Goal: Task Accomplishment & Management: Use online tool/utility

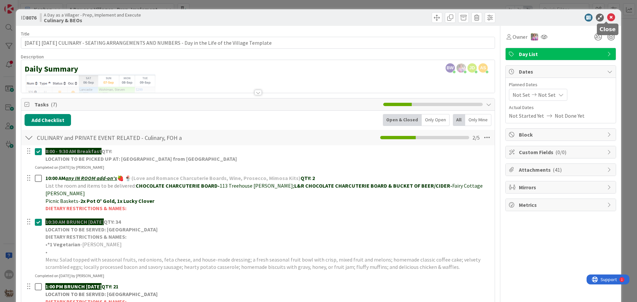
click at [608, 19] on icon at bounding box center [611, 18] width 8 height 8
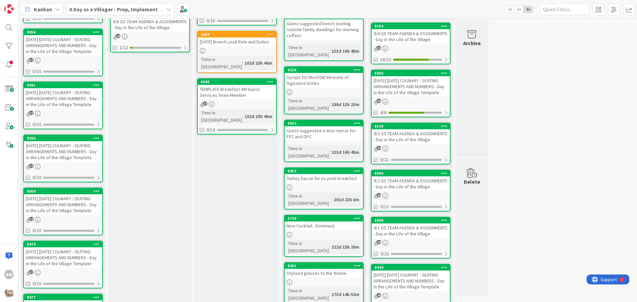
scroll to position [189, 0]
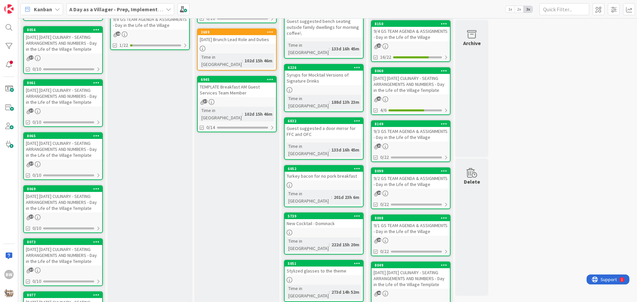
click at [47, 146] on div "[DATE] [DATE] CULINARY - SEATING ARRANGEMENTS AND NUMBERS - Day in the Life of …" at bounding box center [63, 149] width 78 height 21
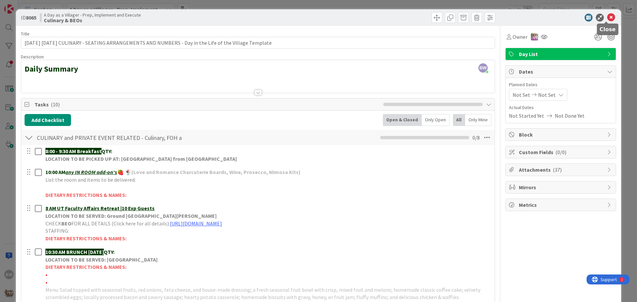
click at [607, 18] on icon at bounding box center [611, 18] width 8 height 8
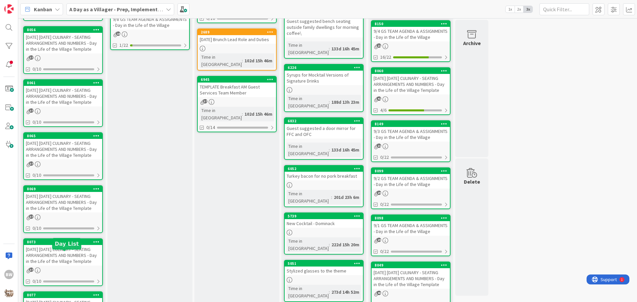
click at [51, 244] on div "8073" at bounding box center [64, 242] width 75 height 5
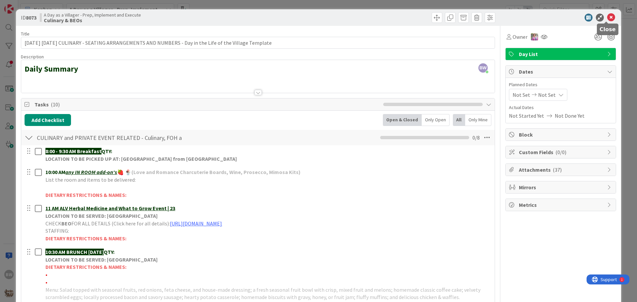
click at [607, 15] on icon at bounding box center [611, 18] width 8 height 8
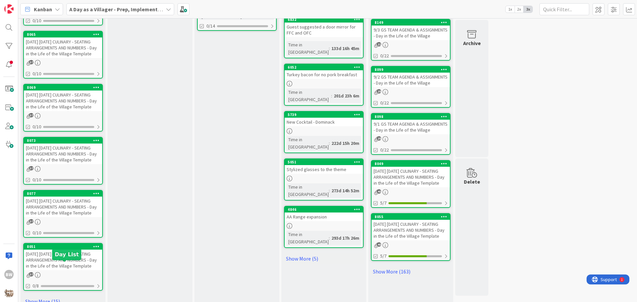
click at [58, 249] on div "8051" at bounding box center [64, 246] width 75 height 5
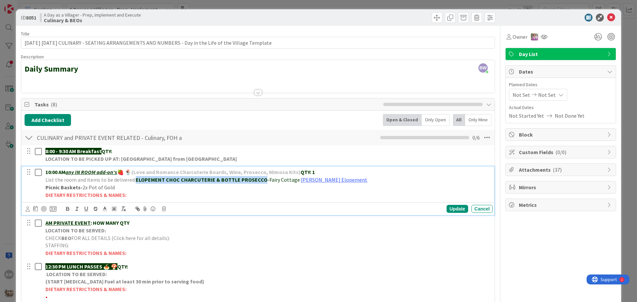
drag, startPoint x: 135, startPoint y: 179, endPoint x: 261, endPoint y: 181, distance: 126.4
click at [261, 181] on strong "ELOPEMENT CHOC CHARCUTERIE & BOTTLE PROSECCO" at bounding box center [202, 179] width 132 height 7
copy strong "ELOPEMENT CHOC CHARCUTERIE & BOTTLE PROSECCO"
click at [451, 207] on div "Update" at bounding box center [457, 209] width 22 height 8
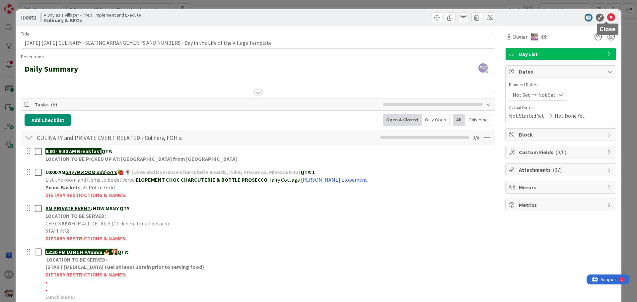
click at [607, 16] on icon at bounding box center [611, 18] width 8 height 8
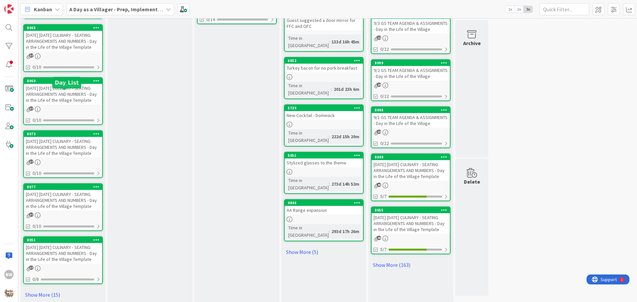
click at [62, 83] on div "8069" at bounding box center [64, 81] width 75 height 5
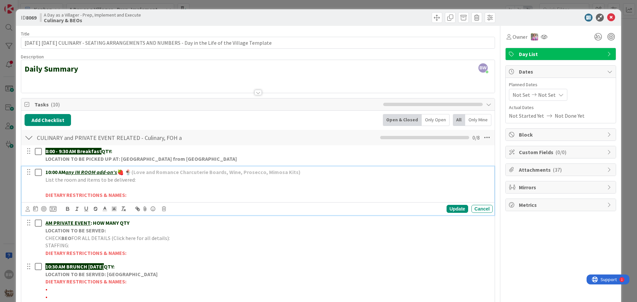
click at [143, 180] on p "List the room and items to be delivered:" at bounding box center [267, 180] width 444 height 8
click at [269, 180] on link "[PERSON_NAME] Elopement" at bounding box center [302, 179] width 66 height 7
click at [263, 179] on strong "ELOPEMENT CHOC CHARCUTERIE & BOTTLE PROSECCO-" at bounding box center [203, 179] width 134 height 7
drag, startPoint x: 304, startPoint y: 179, endPoint x: 265, endPoint y: 180, distance: 39.1
click at [265, 180] on strong "ELOPEMENT CHOC CHARCUTERIE & BOTTLE PROSECCO-Orc Family House" at bounding box center [223, 179] width 175 height 7
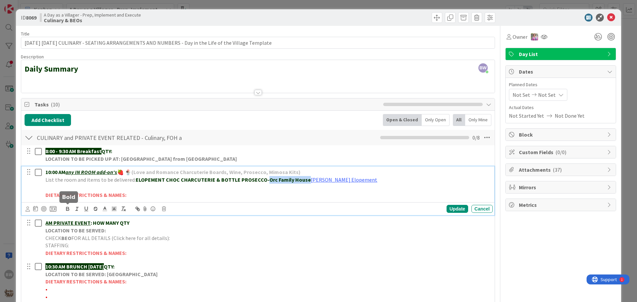
click at [69, 208] on icon "button" at bounding box center [67, 208] width 2 height 2
click at [320, 196] on p "DIETARY RESTRICTIONS & NAMES:" at bounding box center [267, 195] width 444 height 8
click at [308, 180] on strong at bounding box center [310, 179] width 4 height 7
click at [449, 210] on div "Update" at bounding box center [457, 209] width 22 height 8
